Goal: Information Seeking & Learning: Learn about a topic

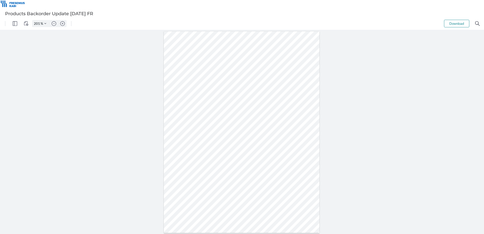
type input "251"
click at [134, 165] on div at bounding box center [242, 209] width 388 height 502
drag, startPoint x: 148, startPoint y: 165, endPoint x: 126, endPoint y: 166, distance: 22.0
click at [126, 166] on div at bounding box center [242, 209] width 388 height 502
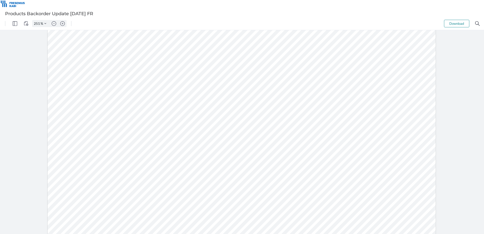
drag, startPoint x: 127, startPoint y: 185, endPoint x: 146, endPoint y: 186, distance: 18.8
click at [146, 186] on div at bounding box center [242, 209] width 388 height 502
drag, startPoint x: 123, startPoint y: 206, endPoint x: 149, endPoint y: 207, distance: 26.3
click at [149, 207] on div at bounding box center [242, 209] width 388 height 502
drag, startPoint x: 124, startPoint y: 225, endPoint x: 147, endPoint y: 226, distance: 23.1
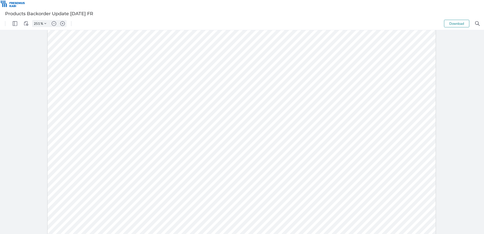
click at [147, 226] on div at bounding box center [242, 209] width 388 height 502
type input "201"
drag, startPoint x: 151, startPoint y: 98, endPoint x: 168, endPoint y: 98, distance: 17.5
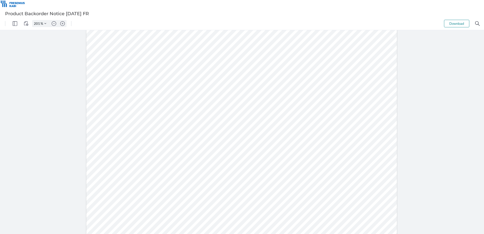
click at [168, 98] on div at bounding box center [241, 101] width 311 height 402
drag, startPoint x: 168, startPoint y: 112, endPoint x: 151, endPoint y: 112, distance: 17.5
click at [151, 112] on div at bounding box center [241, 101] width 311 height 402
type input "201"
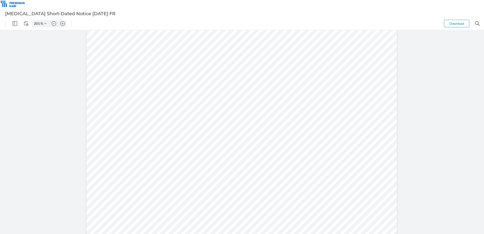
drag, startPoint x: 185, startPoint y: 173, endPoint x: 168, endPoint y: 173, distance: 16.7
click at [168, 173] on div at bounding box center [241, 140] width 311 height 402
